Goal: Information Seeking & Learning: Learn about a topic

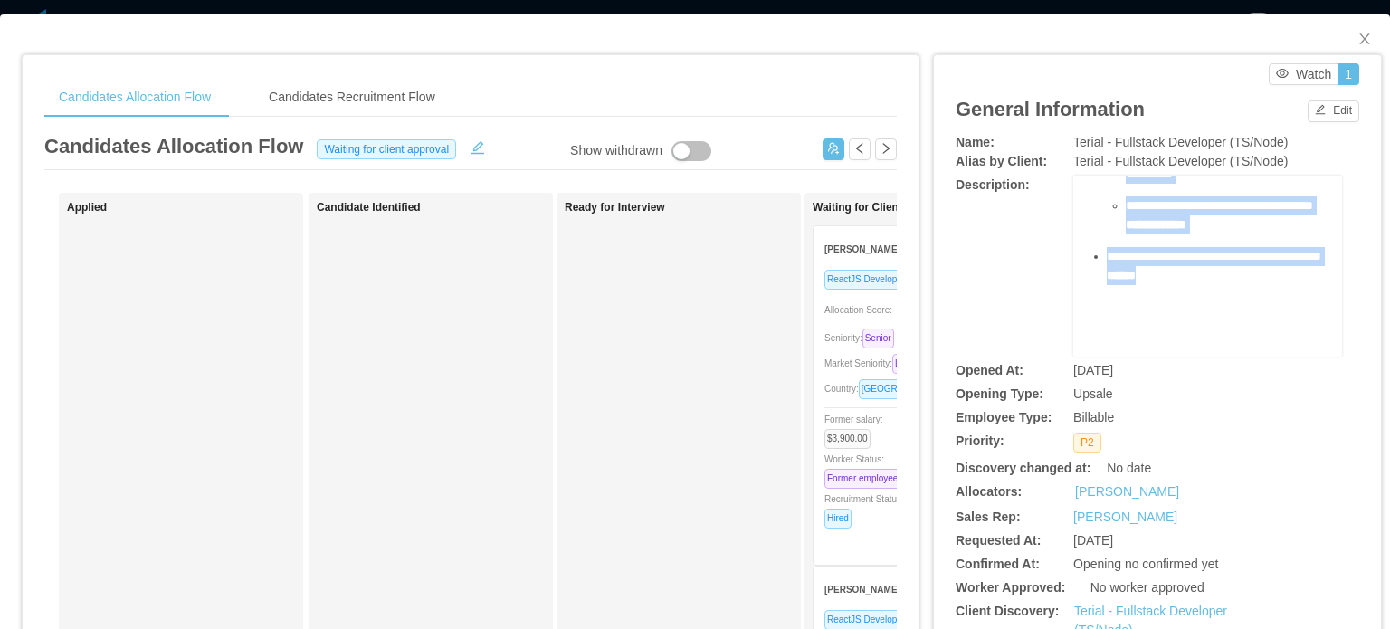
scroll to position [451, 0]
drag, startPoint x: 1080, startPoint y: 206, endPoint x: 1182, endPoint y: 256, distance: 112.9
click at [1179, 261] on div "**********" at bounding box center [1208, 129] width 241 height 453
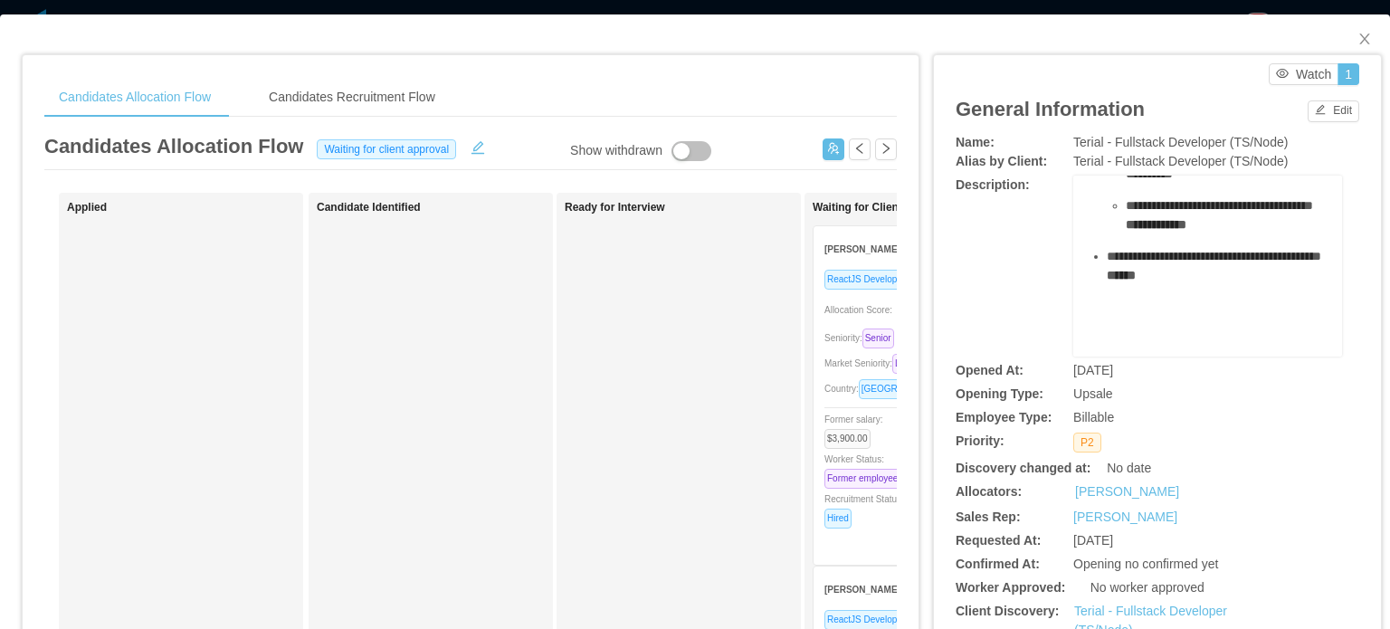
click at [1169, 285] on div "**********" at bounding box center [1218, 285] width 222 height 76
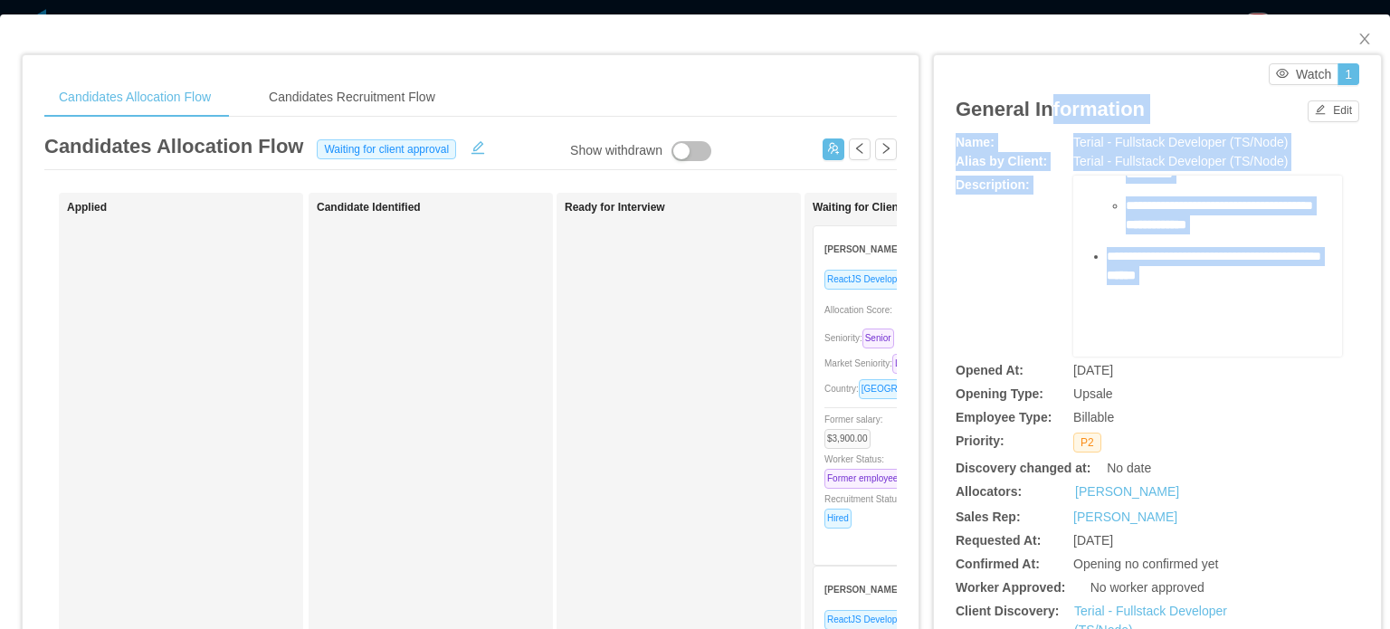
scroll to position [0, 0]
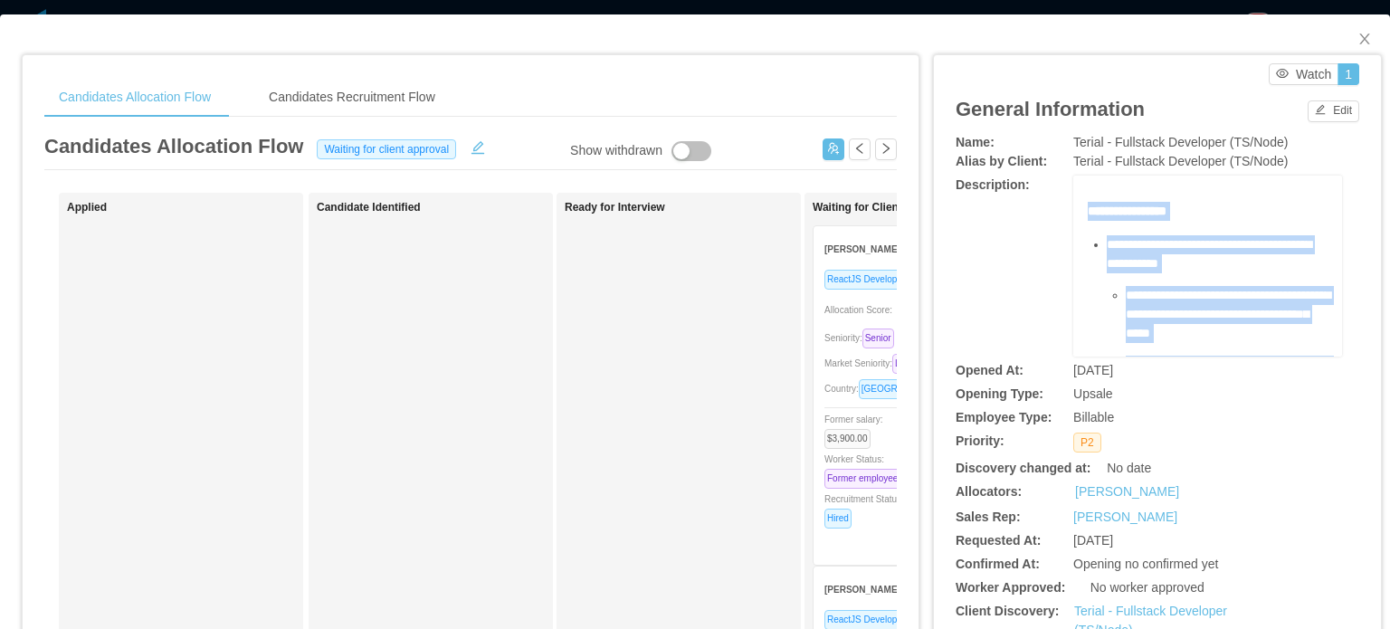
drag, startPoint x: 1129, startPoint y: 239, endPoint x: 1074, endPoint y: 219, distance: 58.7
click at [1074, 219] on div "**********" at bounding box center [1207, 266] width 269 height 181
copy div "**********"
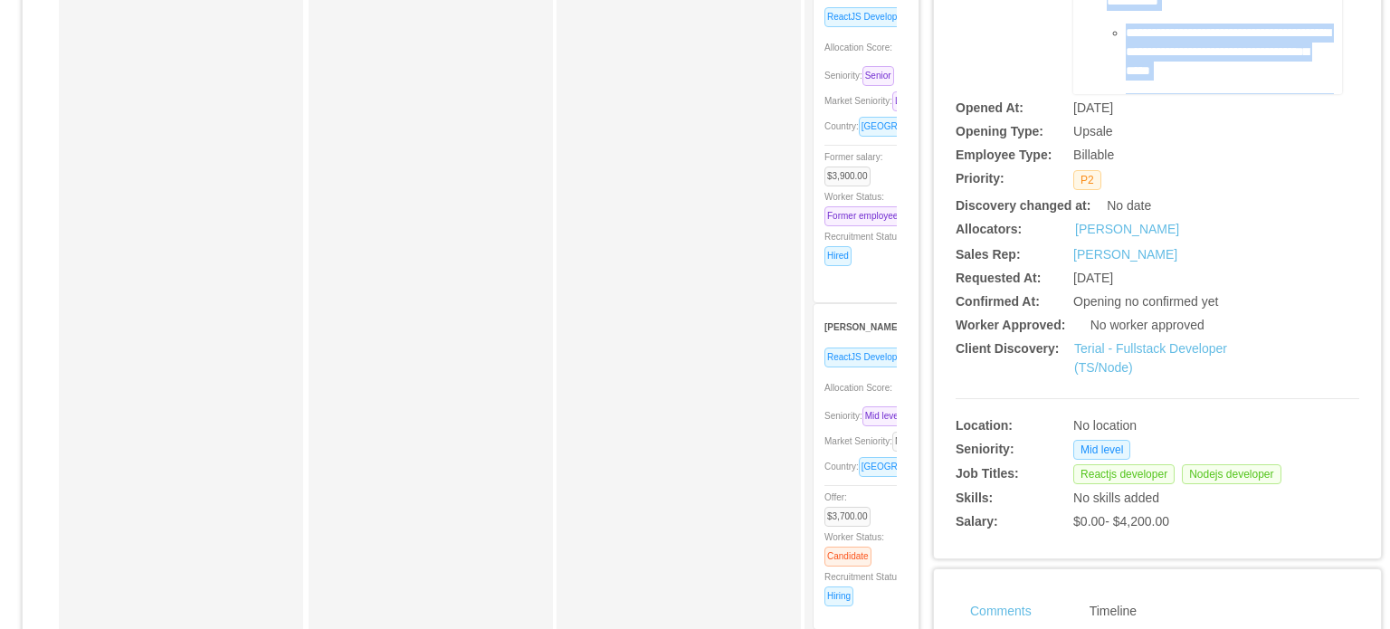
scroll to position [452, 0]
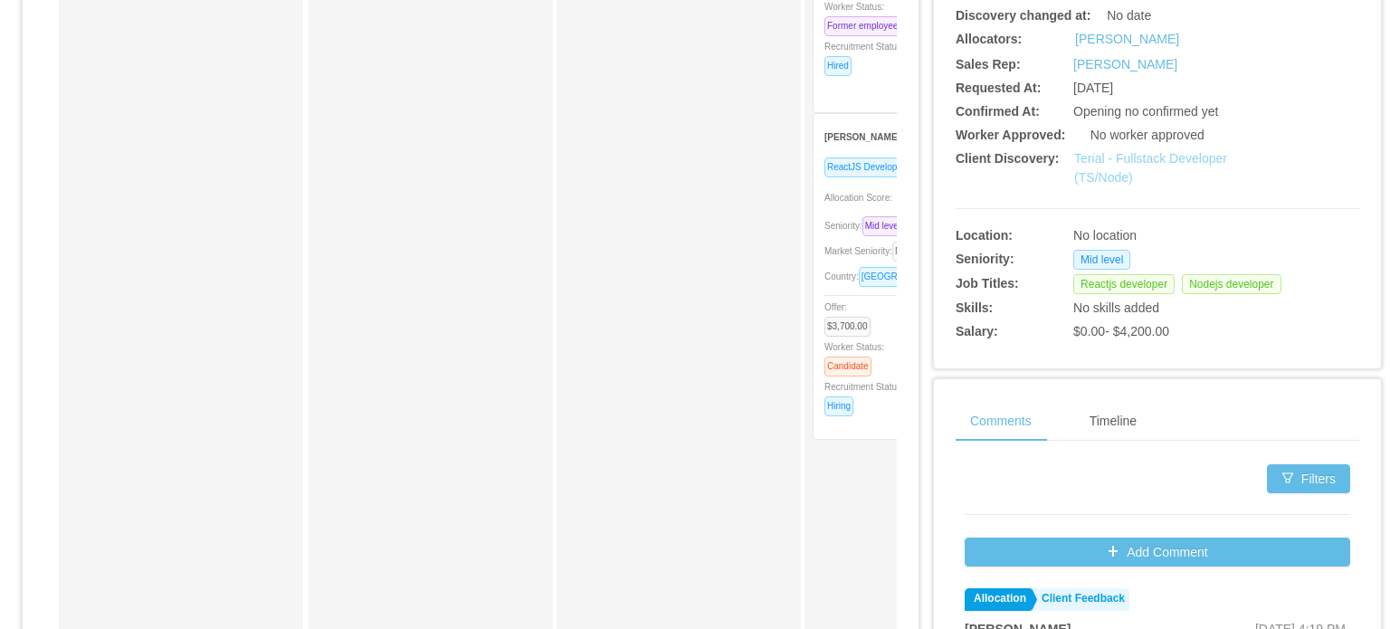
click at [1111, 177] on link "Terial - Fullstack Developer (TS/Node)" at bounding box center [1150, 167] width 153 height 33
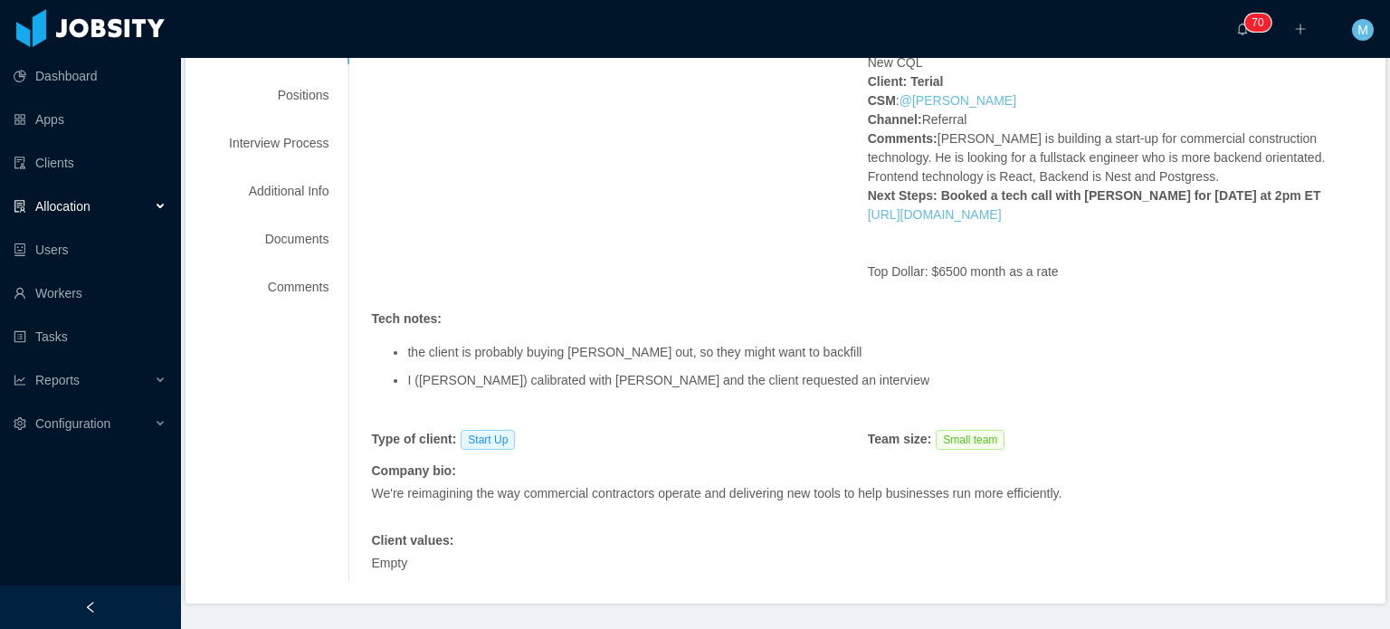
click at [559, 293] on div "Requested at : September 12, 2025 Initial info : New CQL Client: Terial CSM : @…" at bounding box center [867, 306] width 993 height 551
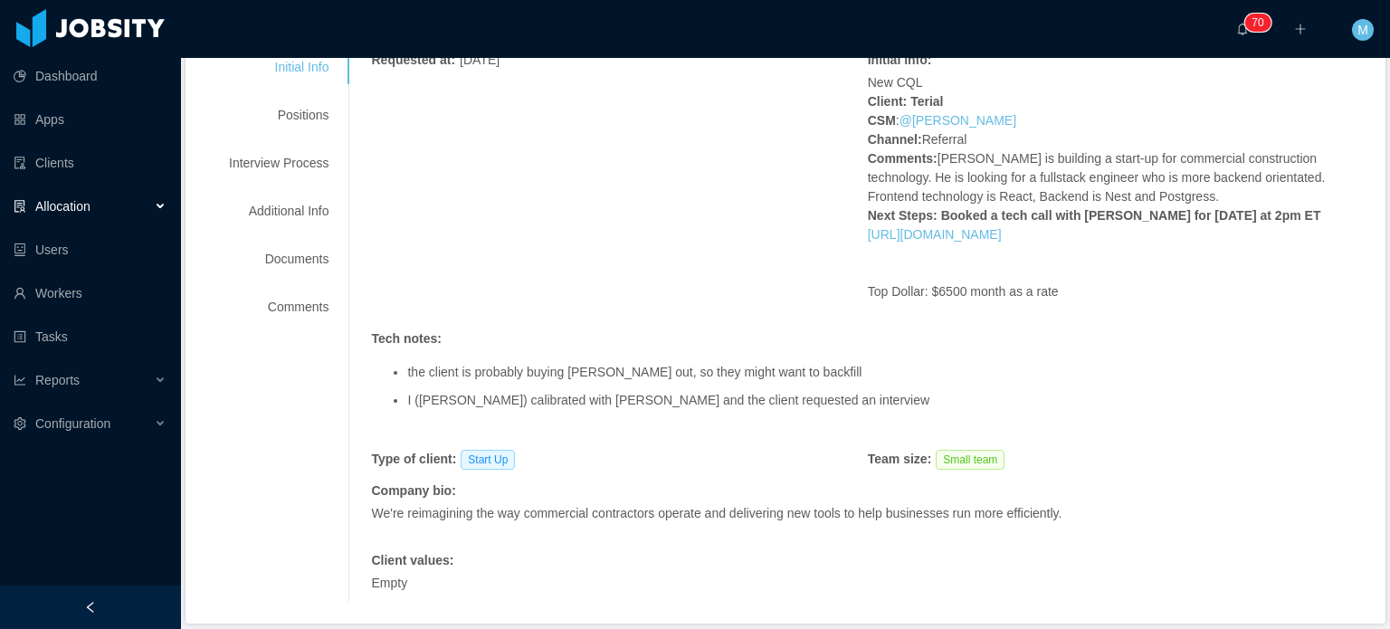
scroll to position [221, 0]
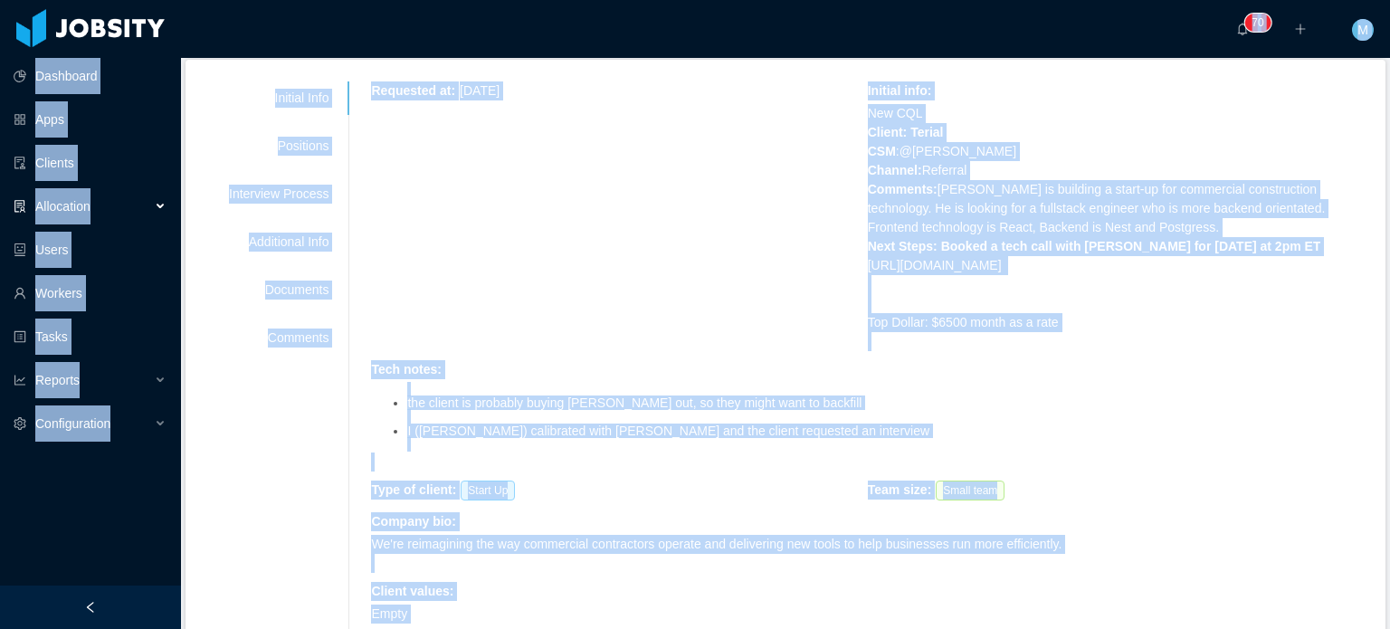
copy section "Dashboard Apps Clients Allocation Users Workers Tasks Reports Configuration ···…"
click at [326, 135] on div "Positions" at bounding box center [278, 145] width 143 height 33
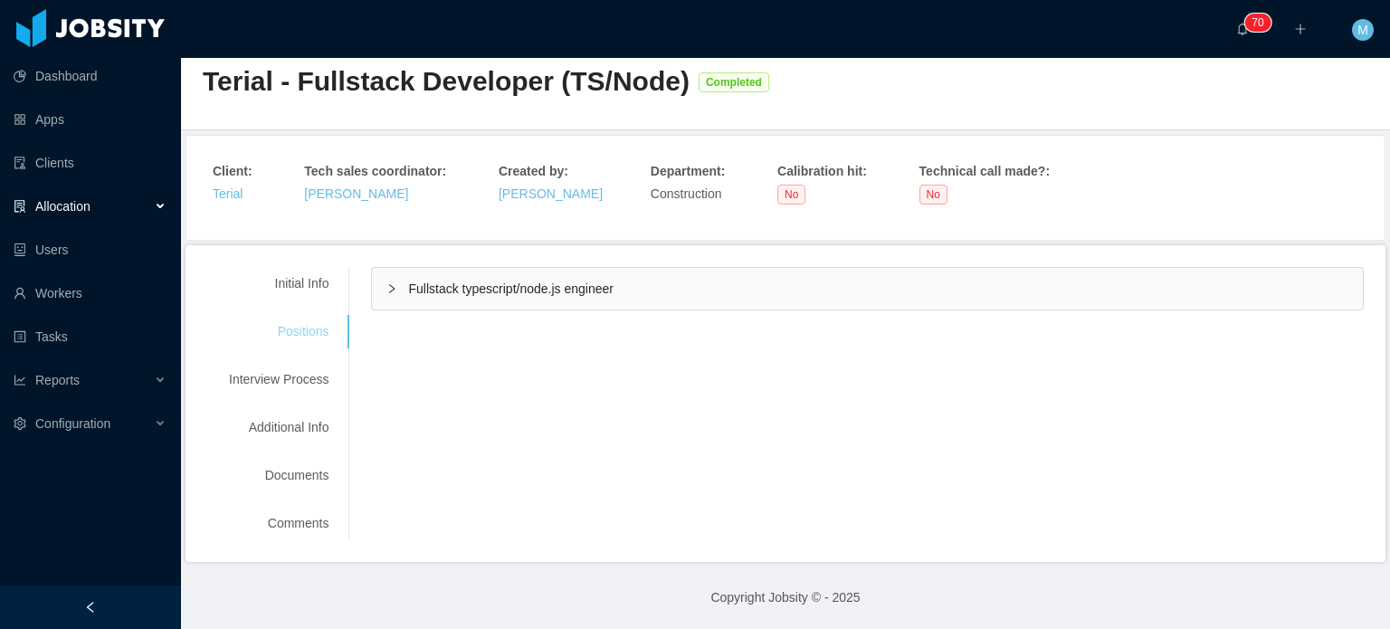
scroll to position [34, 0]
click at [382, 278] on div "Fullstack typescript/node.js engineer" at bounding box center [867, 290] width 991 height 42
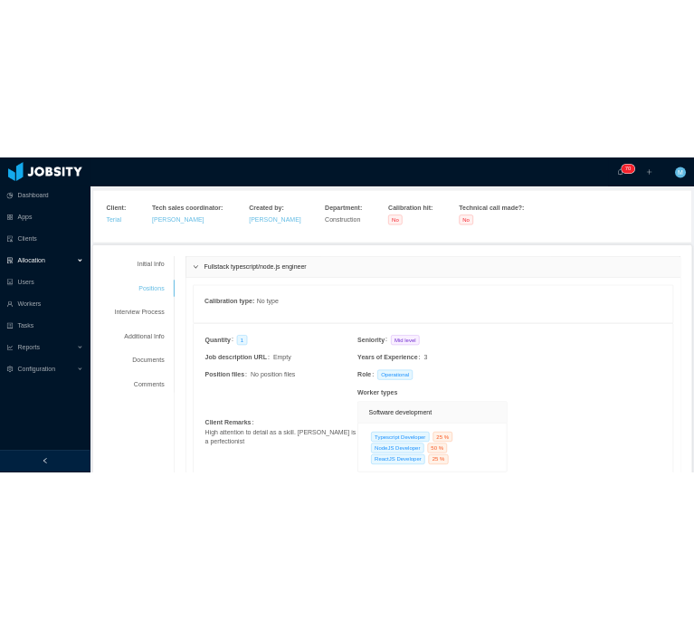
scroll to position [396, 0]
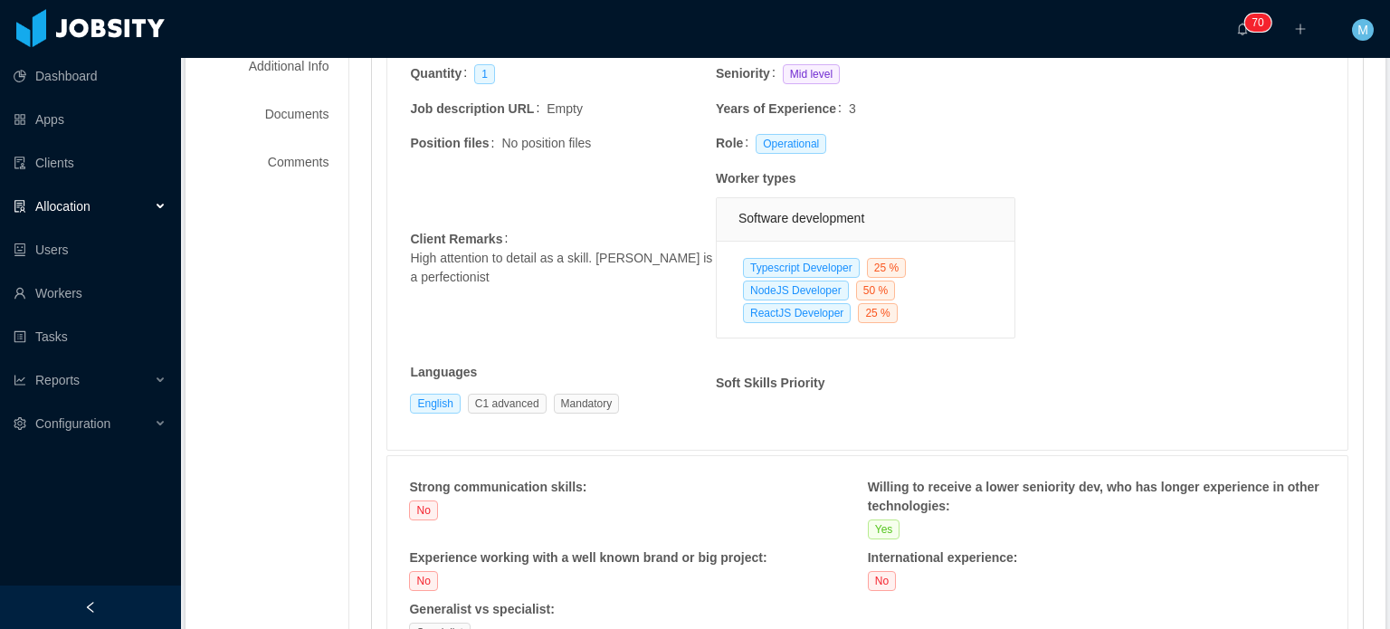
click at [542, 231] on td "Client Remarks High attention to detail as a skill. Matt is a perfectionist" at bounding box center [562, 265] width 306 height 194
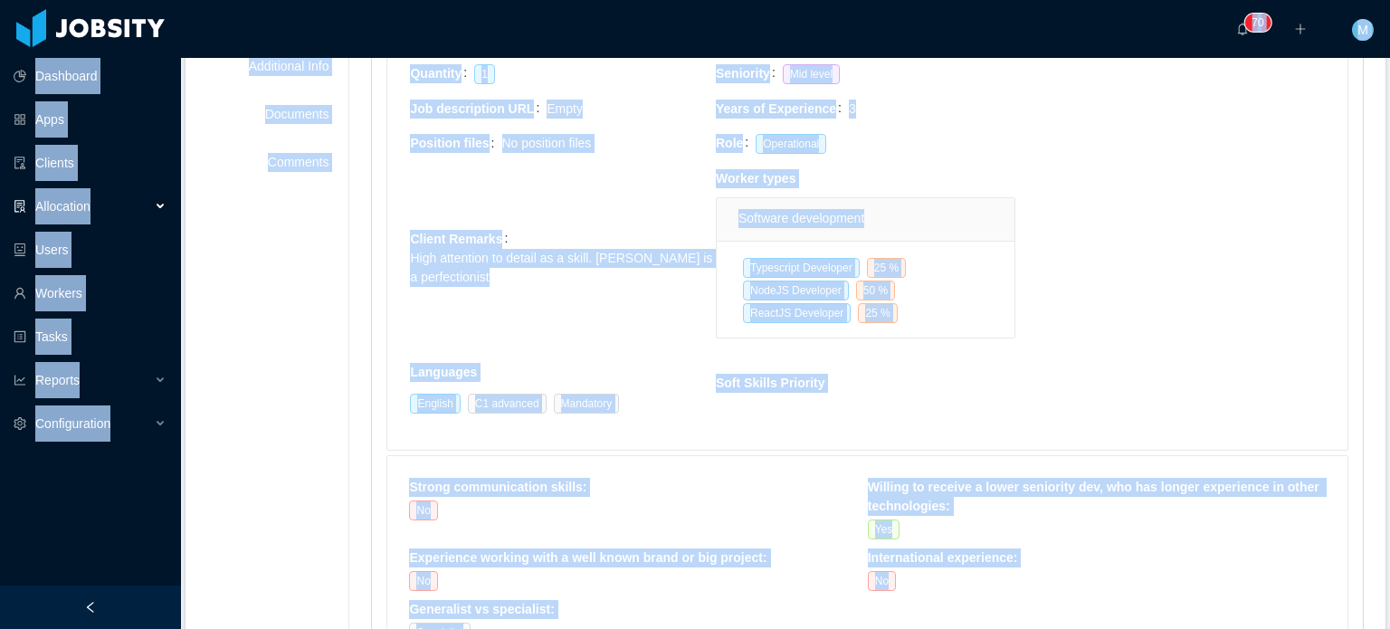
copy section "Dashboard Apps Clients Allocation Users Workers Tasks Reports Configuration ···…"
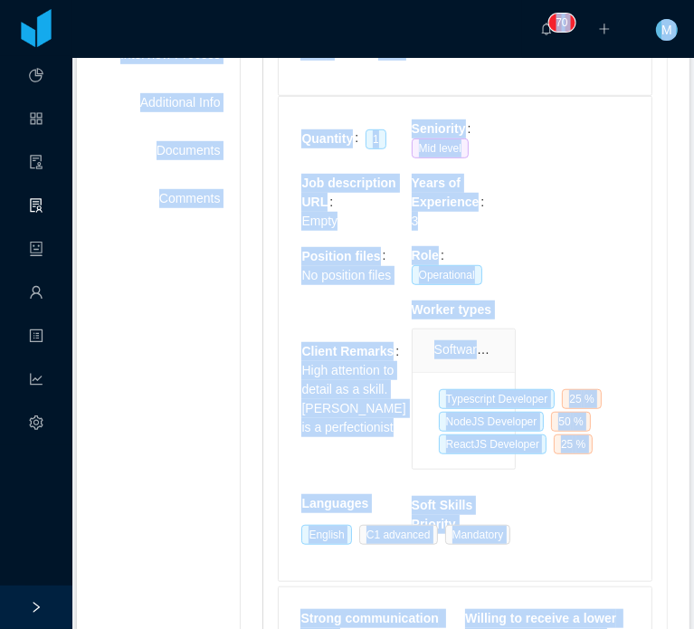
click at [551, 229] on table "Quantity 1 Seniority Mid level Job description URL Empty Years of Experience 3 …" at bounding box center [464, 339] width 329 height 441
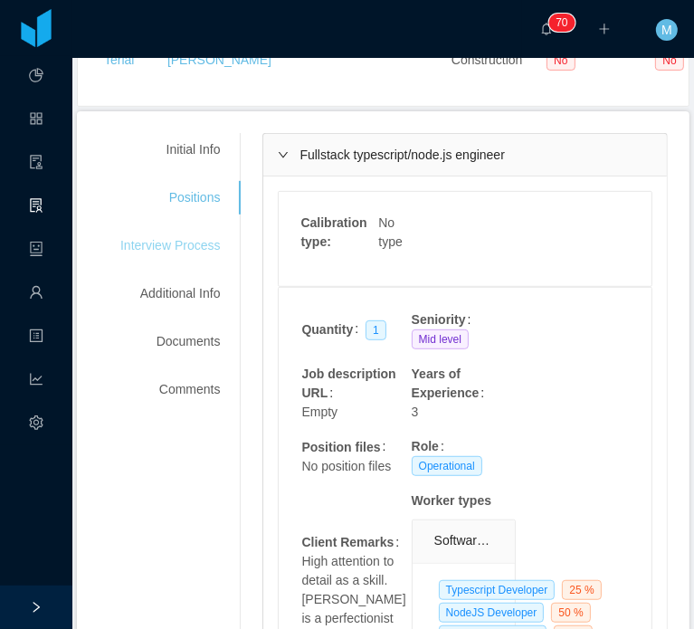
scroll to position [146, 0]
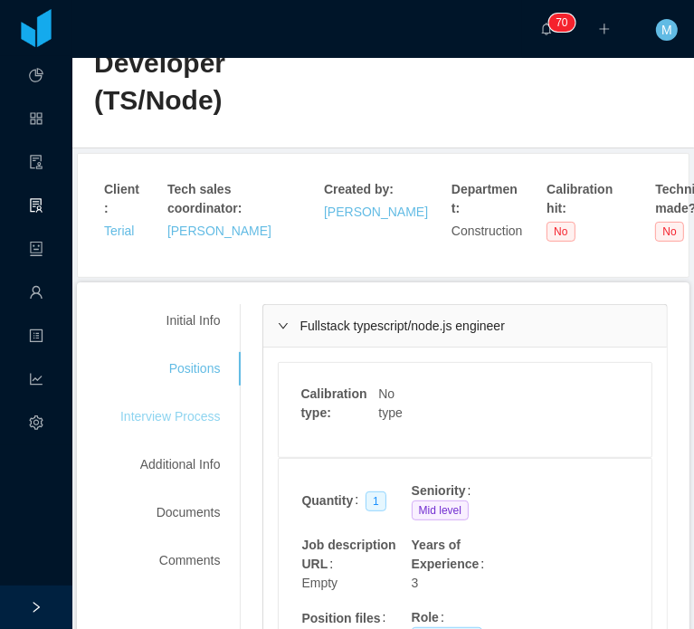
click at [203, 400] on div "Interview Process" at bounding box center [170, 416] width 143 height 33
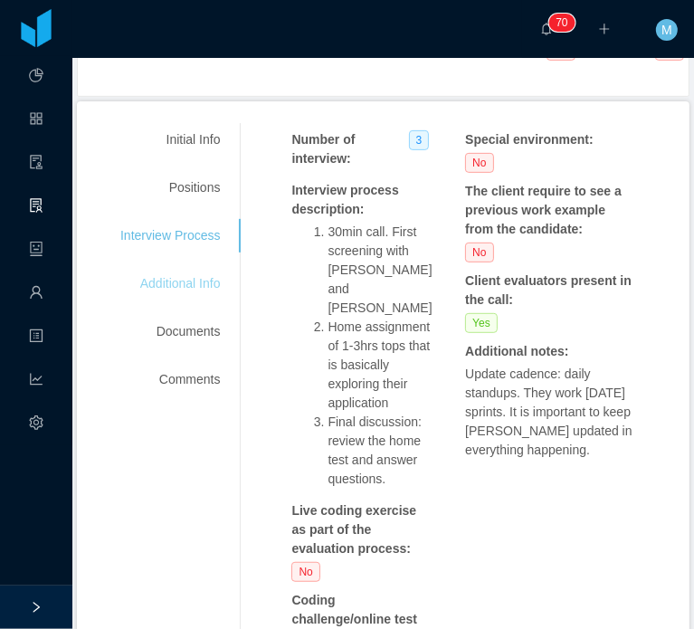
scroll to position [236, 0]
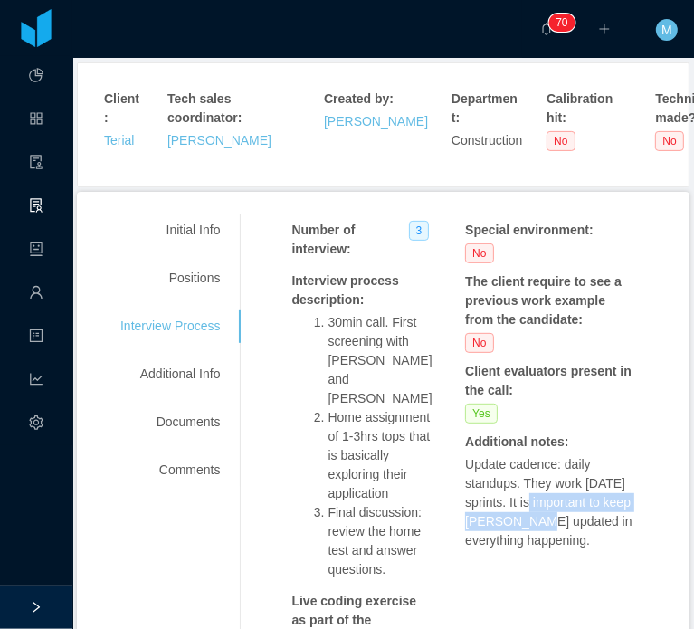
drag, startPoint x: 560, startPoint y: 499, endPoint x: 568, endPoint y: 504, distance: 9.8
click at [566, 504] on p "Update cadence: daily standups. They work in 1 week sprints. It is important to…" at bounding box center [552, 502] width 174 height 95
click at [570, 506] on p "Update cadence: daily standups. They work in 1 week sprints. It is important to…" at bounding box center [552, 502] width 174 height 95
click at [571, 504] on p "Update cadence: daily standups. They work in 1 week sprints. It is important to…" at bounding box center [552, 502] width 174 height 95
click at [532, 455] on p "Update cadence: daily standups. They work in 1 week sprints. It is important to…" at bounding box center [552, 502] width 174 height 95
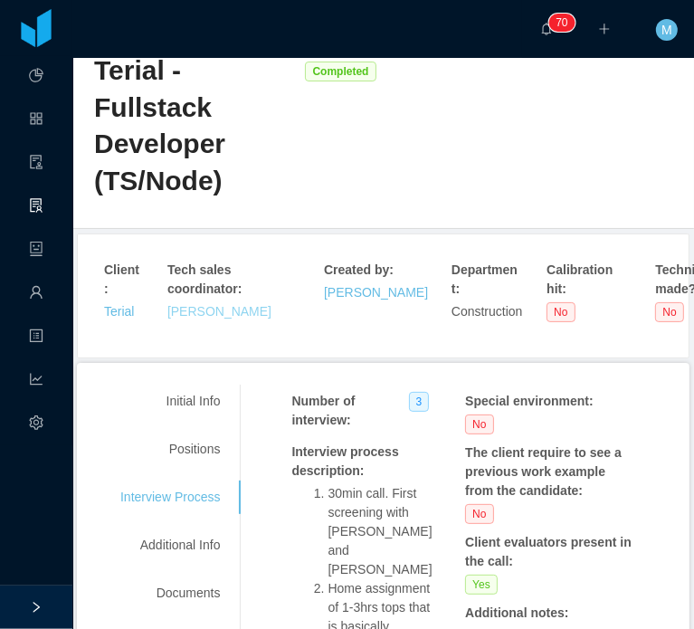
scroll to position [55, 0]
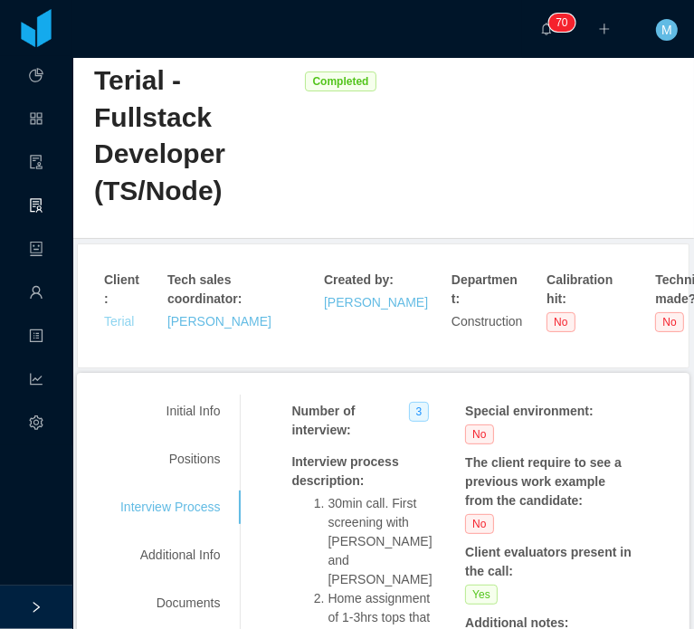
click at [111, 314] on link "Terial" at bounding box center [119, 321] width 30 height 14
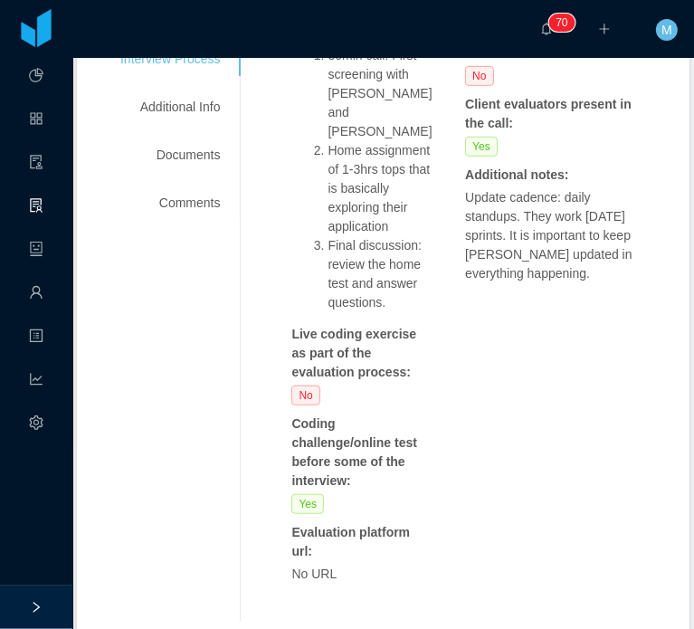
scroll to position [508, 0]
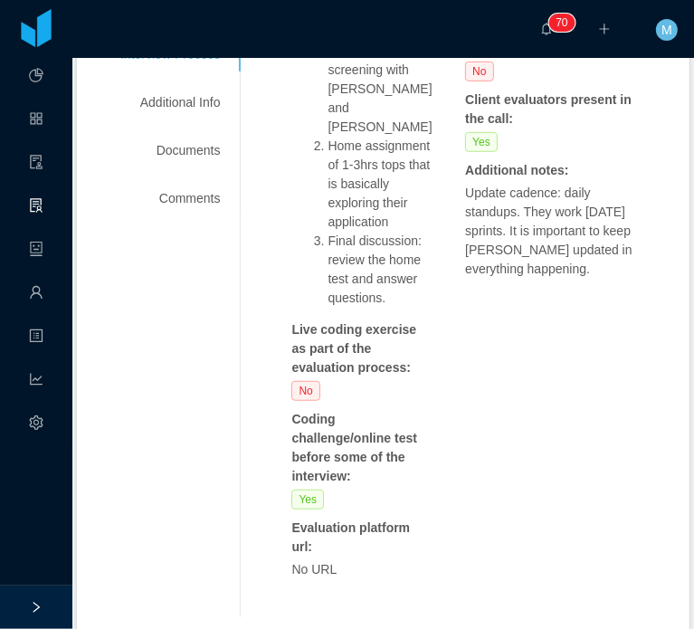
click at [326, 322] on strong "Live coding exercise as part of the evaluation process :" at bounding box center [355, 348] width 128 height 52
click at [343, 320] on div "Live coding exercise as part of the evaluation process :" at bounding box center [361, 348] width 140 height 57
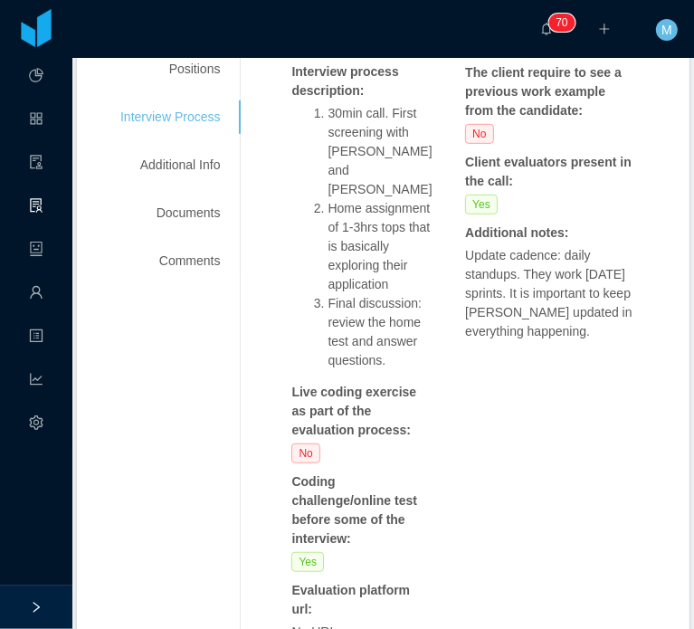
scroll to position [417, 0]
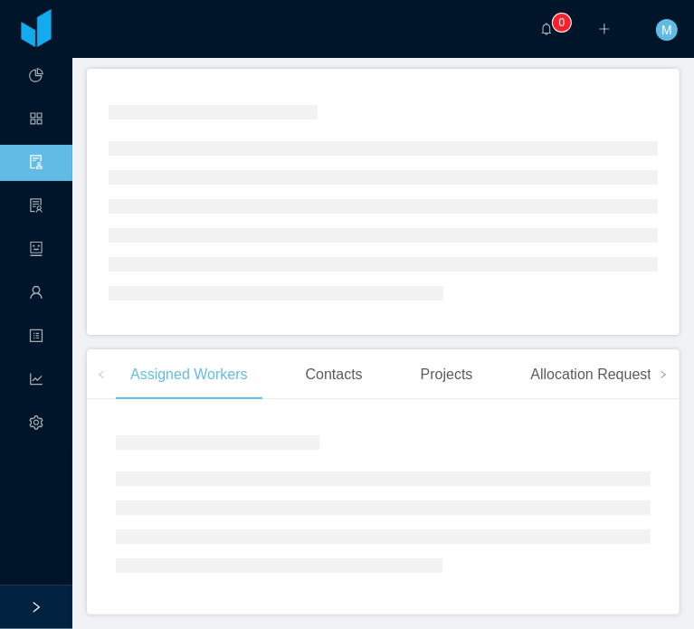
scroll to position [136, 0]
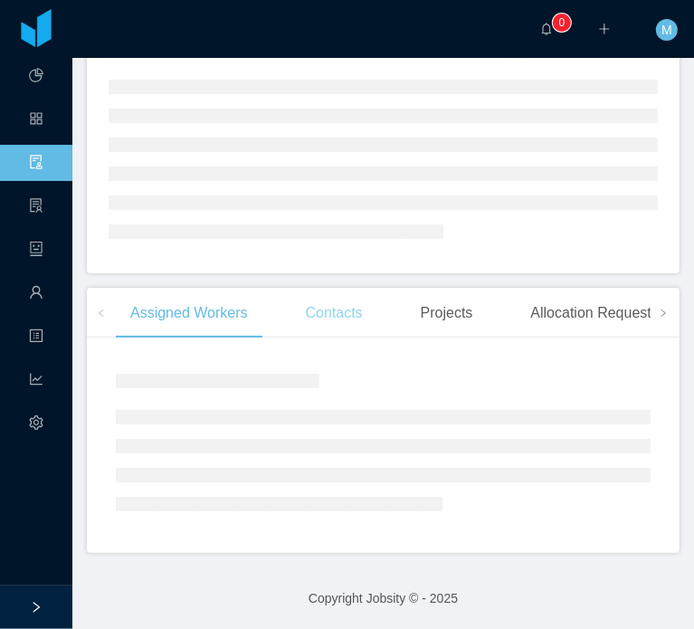
click at [326, 318] on div "Contacts" at bounding box center [334, 313] width 86 height 51
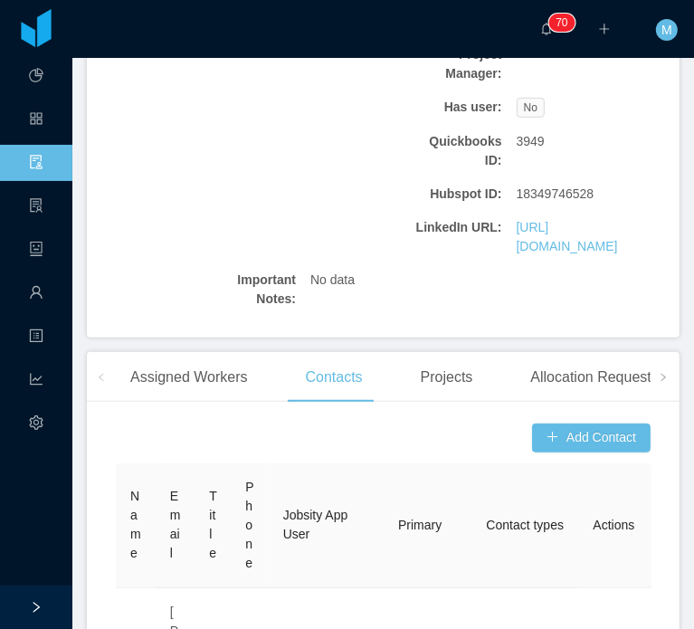
scroll to position [440, 0]
